Goal: Check status: Check status

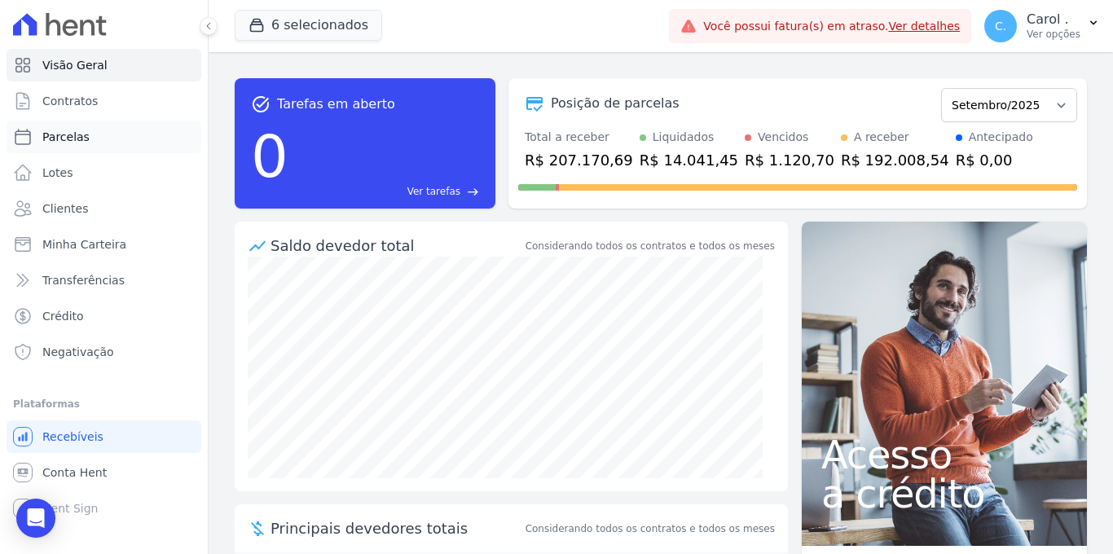
click at [104, 134] on link "Parcelas" at bounding box center [104, 137] width 195 height 33
select select
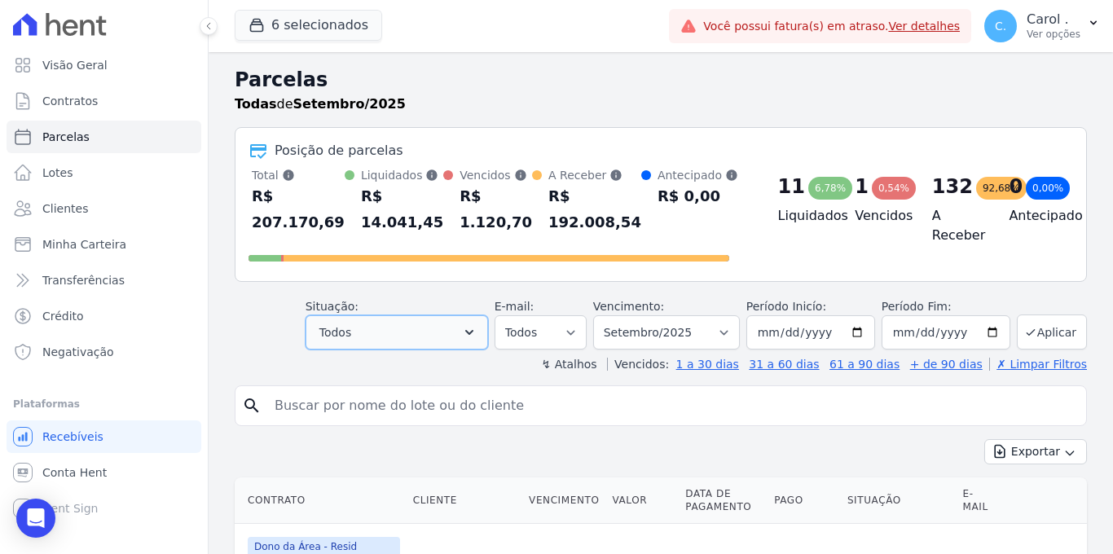
click at [430, 328] on button "Todos" at bounding box center [397, 332] width 183 height 34
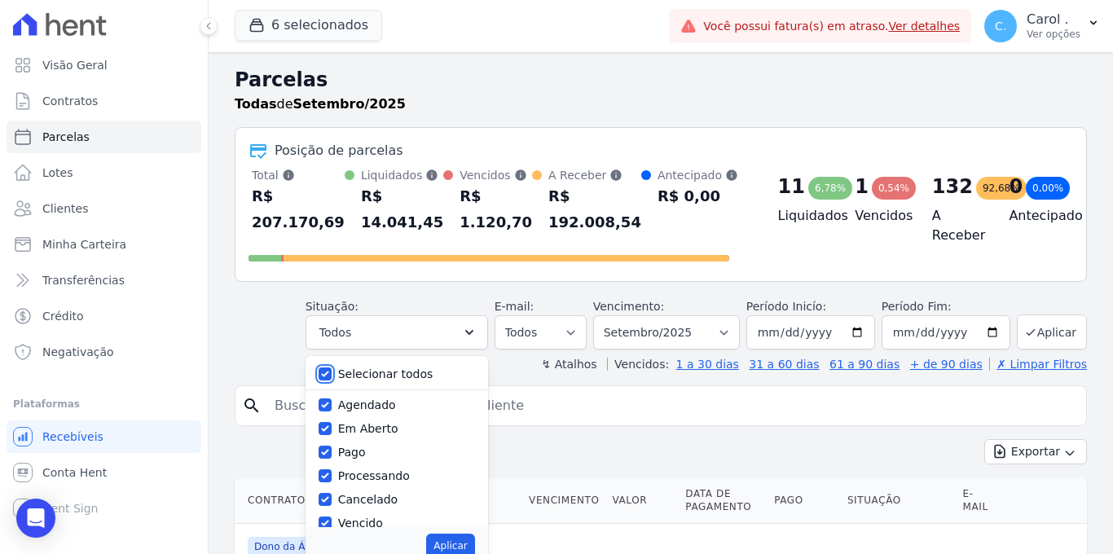
click at [332, 374] on input "Selecionar todos" at bounding box center [325, 374] width 13 height 13
checkbox input "false"
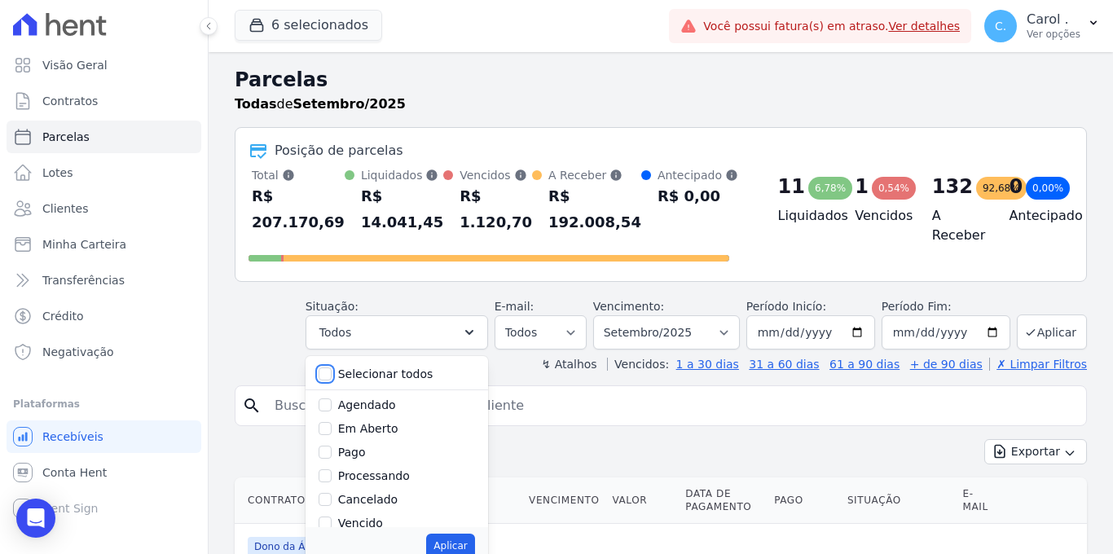
checkbox input "false"
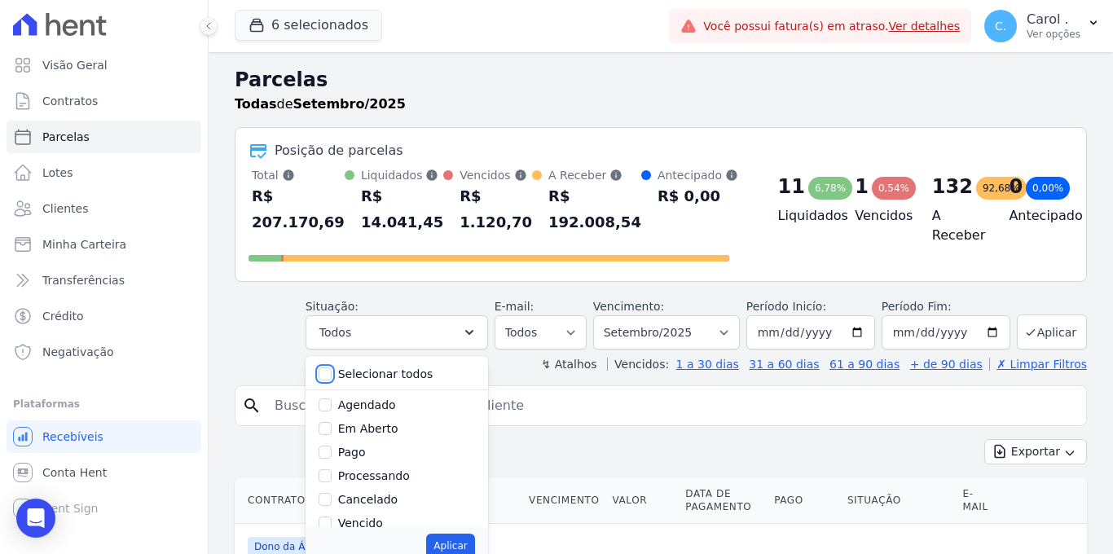
checkbox input "false"
click at [329, 526] on input "Vencido" at bounding box center [325, 523] width 13 height 13
checkbox input "true"
click at [450, 549] on button "Aplicar" at bounding box center [450, 546] width 48 height 24
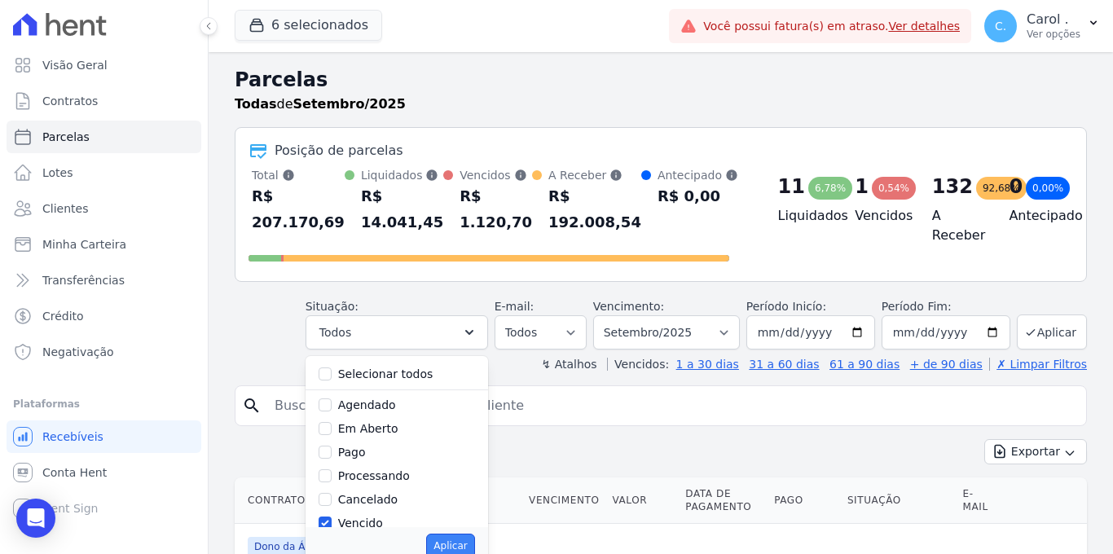
select select "overdue"
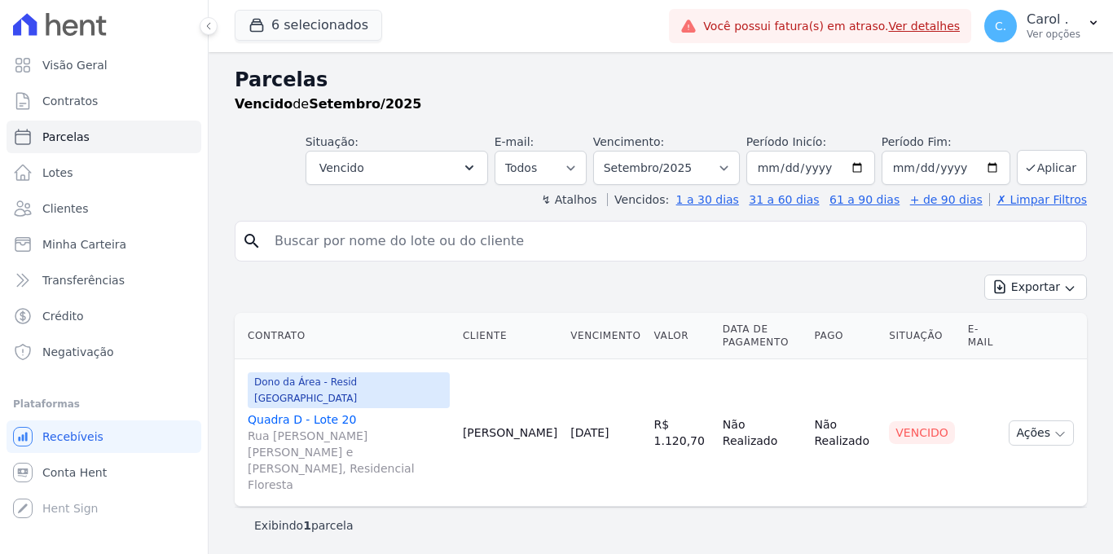
select select
click at [913, 25] on link "Ver detalhes" at bounding box center [924, 26] width 72 height 13
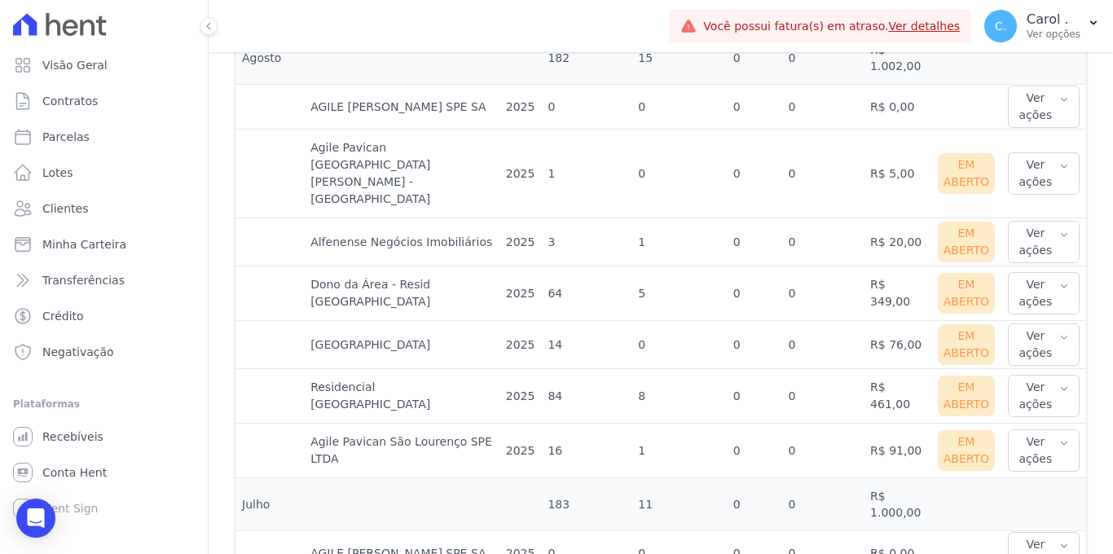
scroll to position [980, 0]
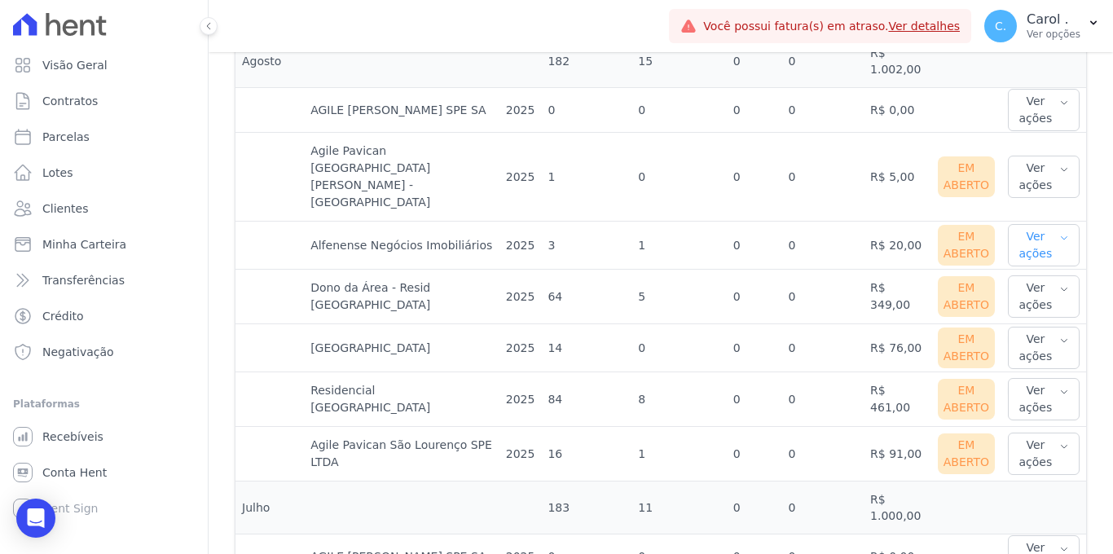
click at [1029, 224] on button "Ver ações" at bounding box center [1044, 245] width 72 height 42
click at [1035, 290] on link "Ver boleto" at bounding box center [1075, 298] width 121 height 17
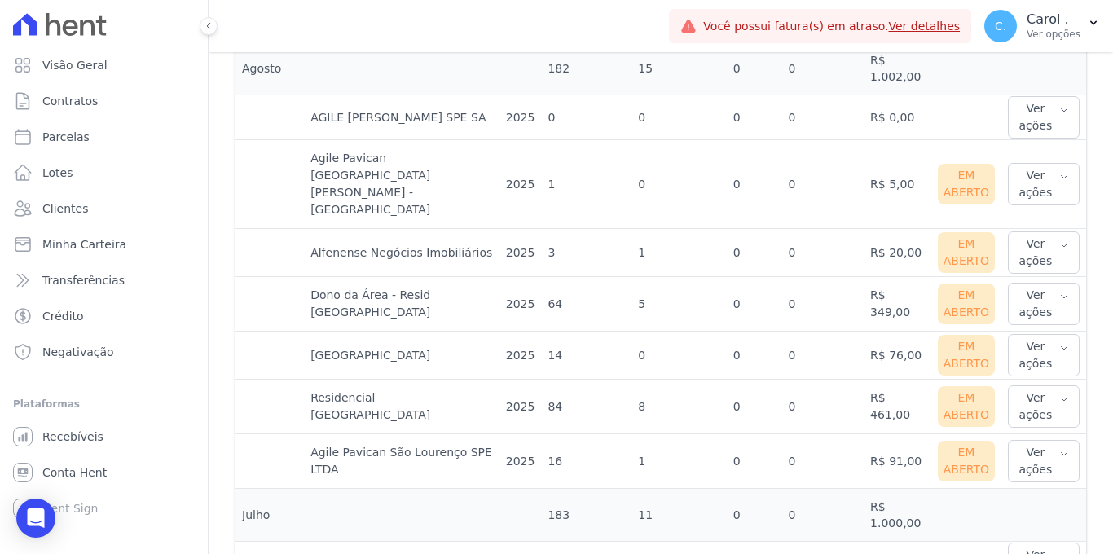
scroll to position [1021, 0]
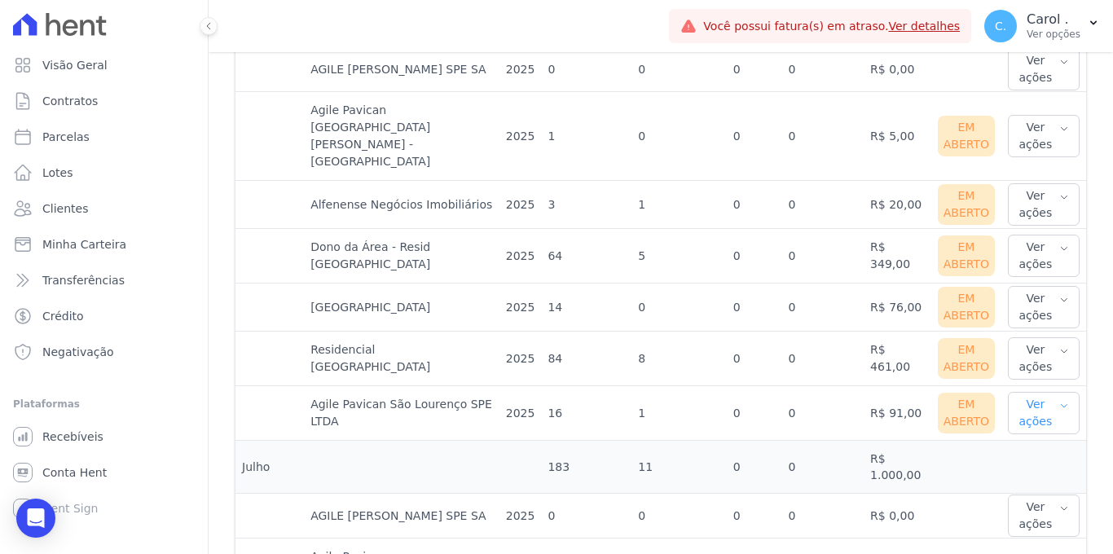
click at [1041, 392] on button "Ver ações" at bounding box center [1044, 413] width 72 height 42
click at [1046, 458] on link "Ver boleto" at bounding box center [1075, 466] width 121 height 17
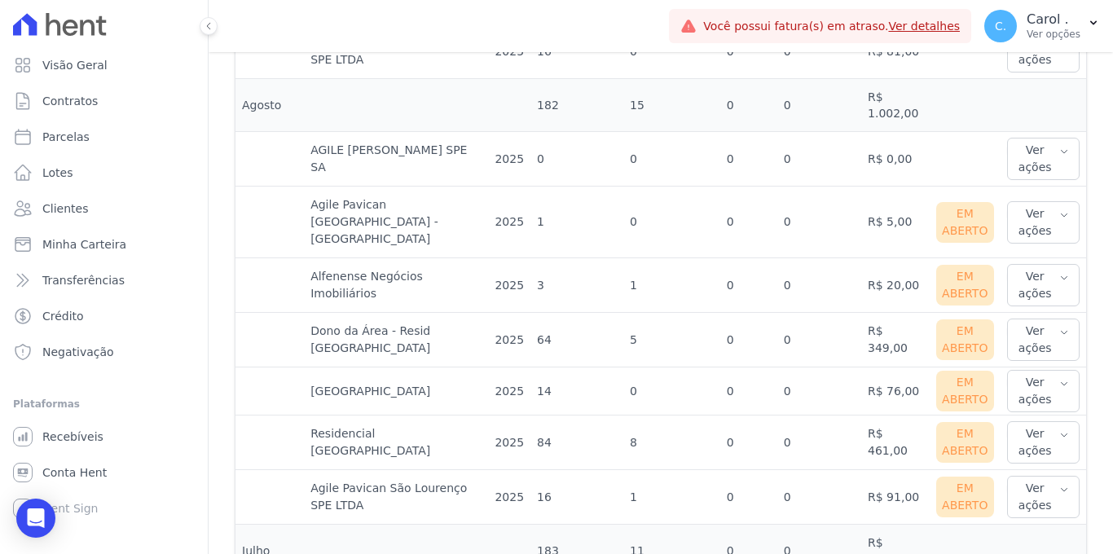
scroll to position [942, 0]
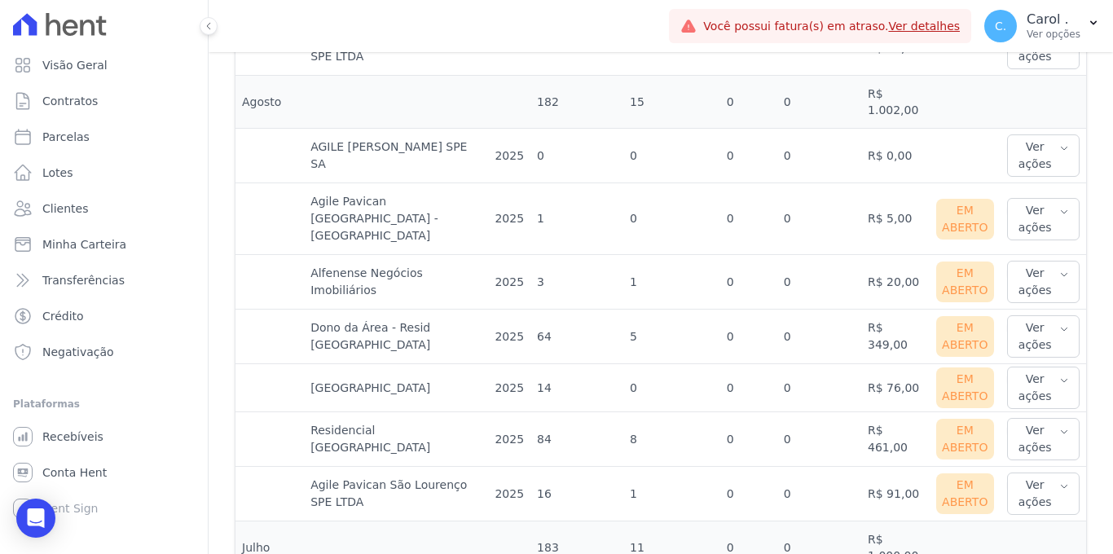
click at [421, 418] on td "Residencial [GEOGRAPHIC_DATA]" at bounding box center [396, 439] width 184 height 55
click at [1046, 418] on button "Ver ações" at bounding box center [1043, 439] width 73 height 42
click at [1033, 484] on link "Ver boleto" at bounding box center [1074, 492] width 121 height 17
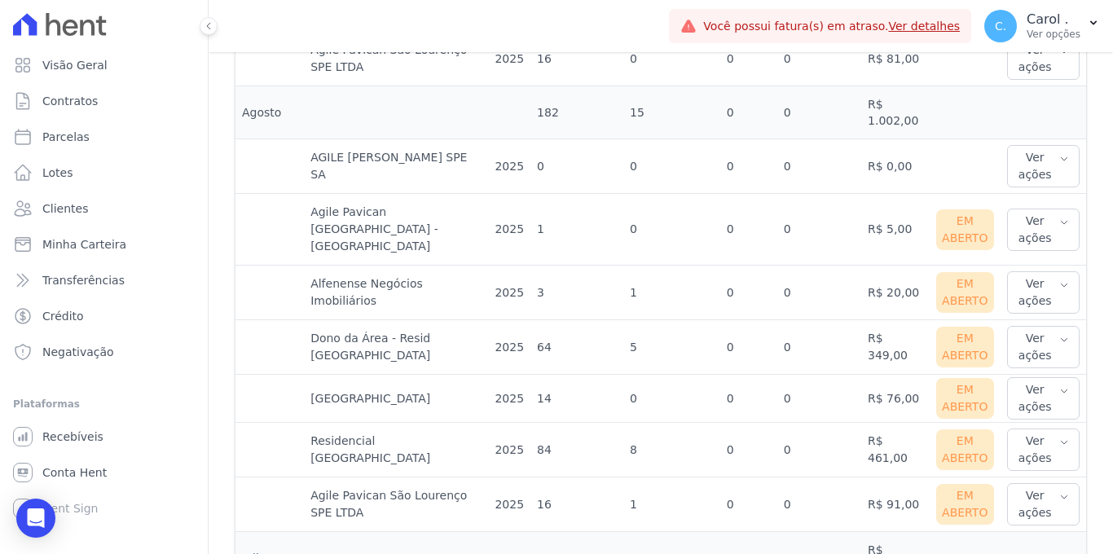
scroll to position [998, 0]
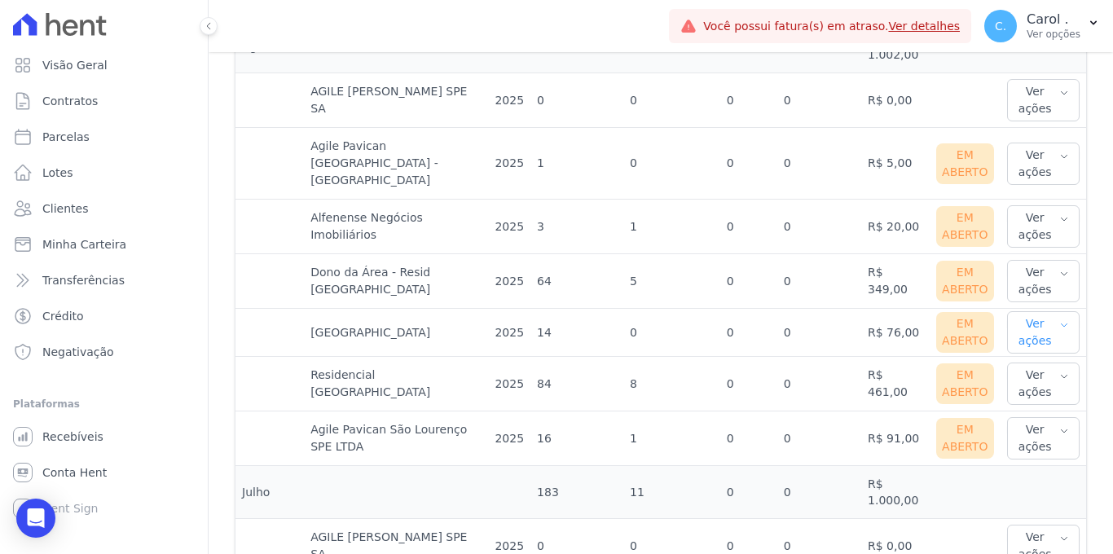
click at [1029, 311] on button "Ver ações" at bounding box center [1043, 332] width 73 height 42
click at [1029, 377] on link "Ver boleto" at bounding box center [1074, 385] width 121 height 17
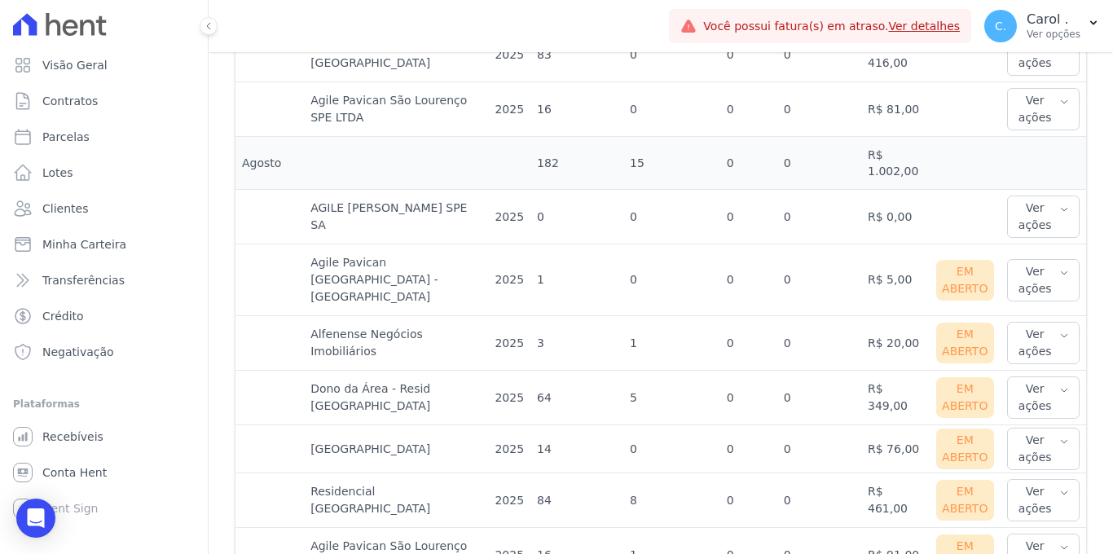
scroll to position [897, 0]
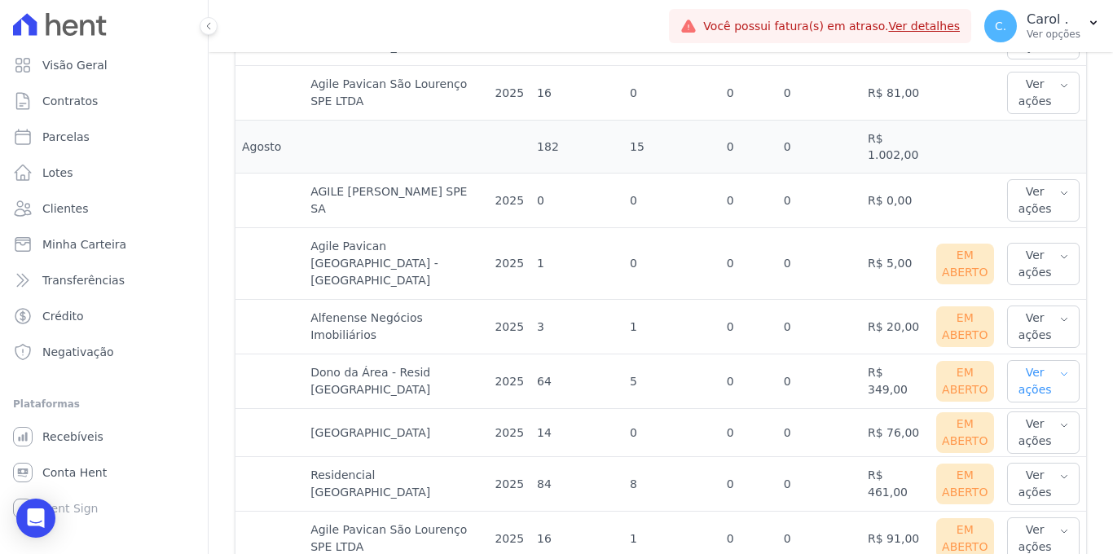
click at [1038, 360] on button "Ver ações" at bounding box center [1043, 381] width 73 height 42
click at [1031, 426] on link "Ver boleto" at bounding box center [1074, 434] width 121 height 17
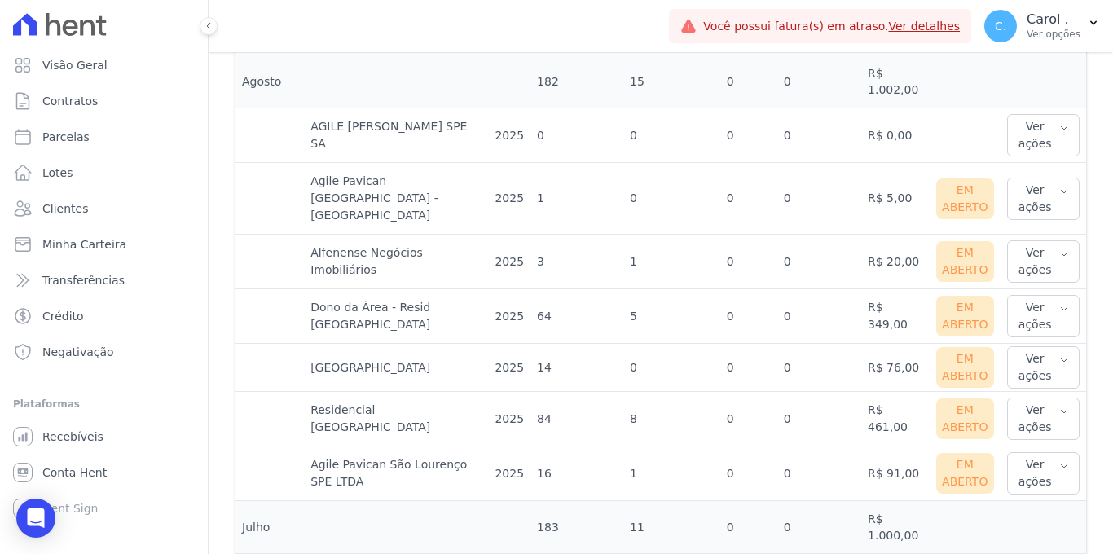
scroll to position [966, 0]
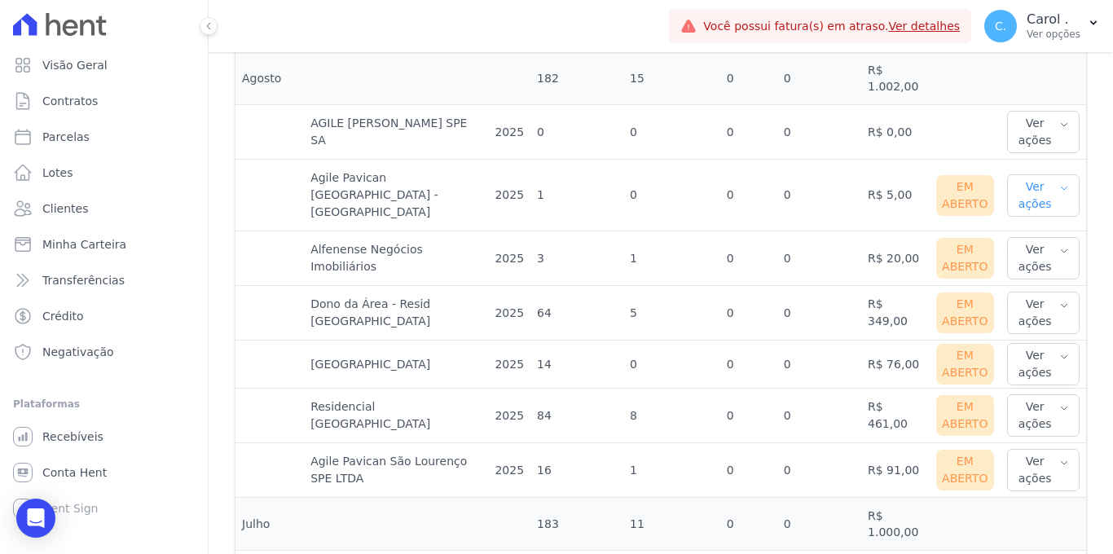
click at [1037, 174] on button "Ver ações" at bounding box center [1043, 195] width 73 height 42
click at [1030, 240] on link "Ver boleto" at bounding box center [1074, 248] width 121 height 17
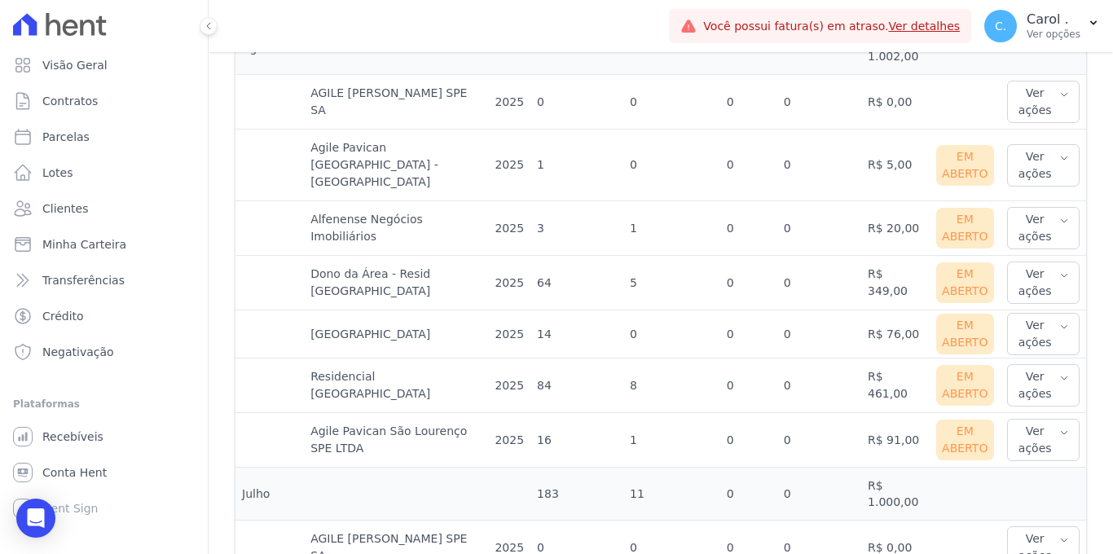
scroll to position [993, 0]
